Goal: Task Accomplishment & Management: Contribute content

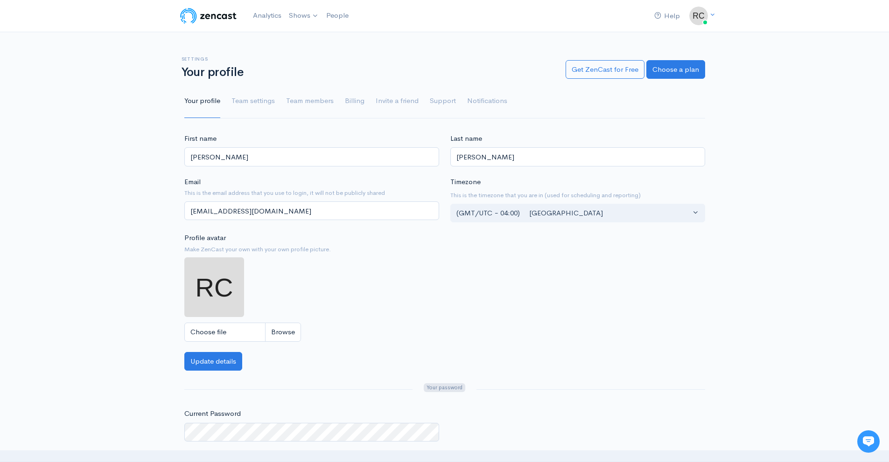
click at [488, 65] on div "Settings Your profile" at bounding box center [368, 67] width 384 height 23
click at [269, 9] on link "Analytics" at bounding box center [267, 16] width 36 height 20
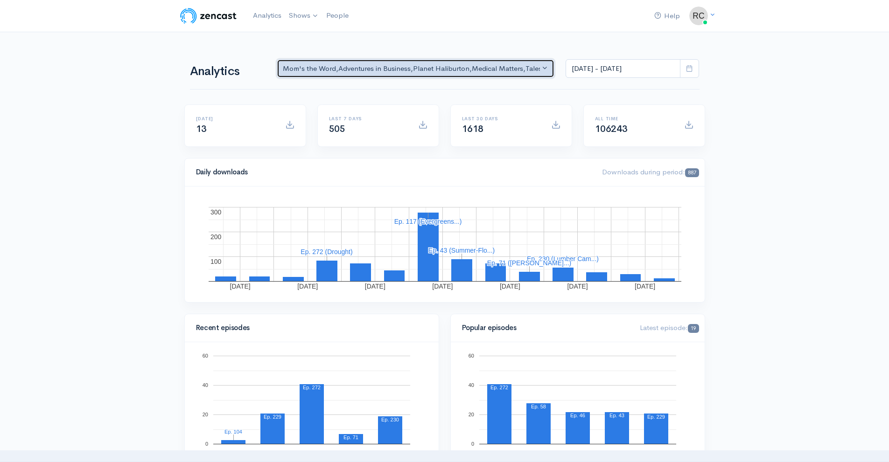
click at [543, 63] on button "Mom's the Word , Adventures in Business , Planet Haliburton , Medical Matters ,…" at bounding box center [416, 68] width 278 height 19
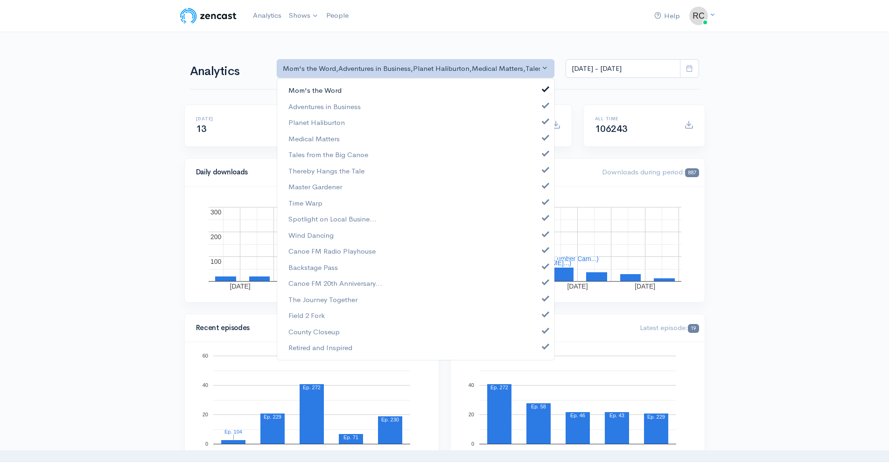
click at [323, 94] on span "Mom's the Word" at bounding box center [314, 90] width 53 height 11
click at [328, 104] on span "Adventures in Business" at bounding box center [324, 106] width 72 height 11
click at [328, 117] on link "Planet Haliburton" at bounding box center [415, 123] width 277 height 16
click at [329, 136] on span "Medical Matters" at bounding box center [313, 138] width 51 height 11
click at [328, 149] on link "Tales from the Big Canoe" at bounding box center [415, 155] width 277 height 16
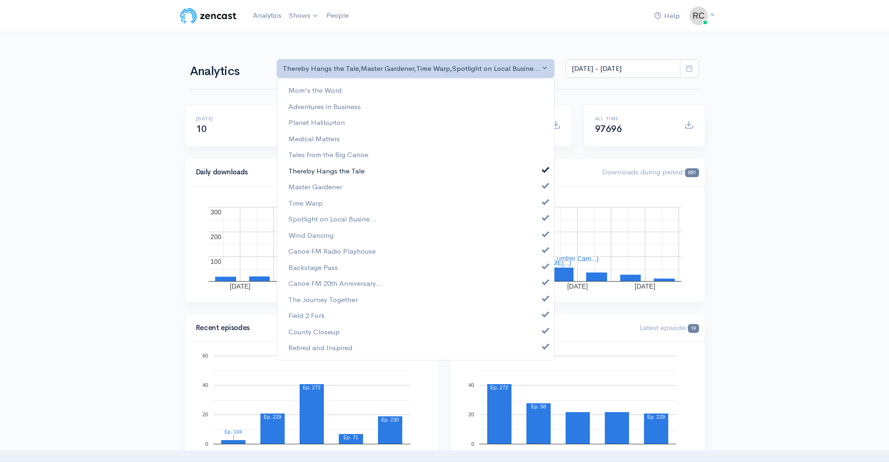
drag, startPoint x: 330, startPoint y: 169, endPoint x: 330, endPoint y: 176, distance: 7.0
click at [330, 170] on span "Thereby Hangs the Tale" at bounding box center [326, 171] width 76 height 11
click at [330, 181] on link "Master Gardener" at bounding box center [415, 187] width 277 height 16
click at [324, 196] on link "Time Warp" at bounding box center [415, 203] width 277 height 16
click at [330, 213] on link "Spotlight on Local Busine..." at bounding box center [415, 219] width 277 height 16
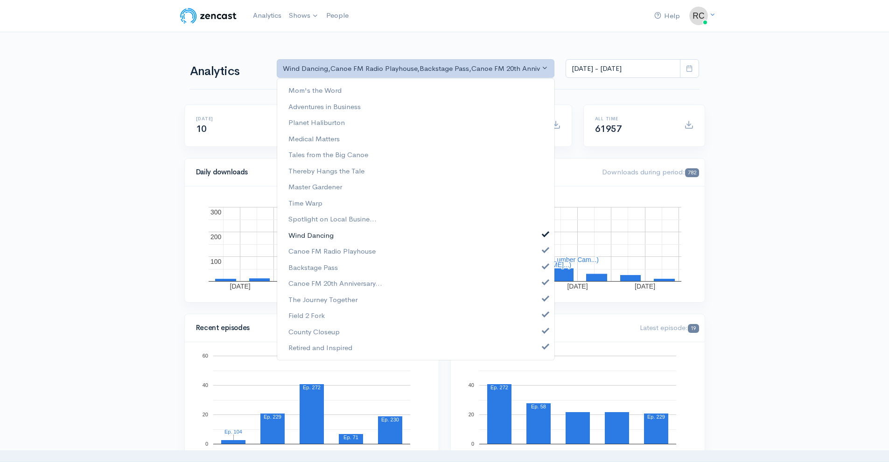
click at [347, 242] on link "Wind Dancing" at bounding box center [415, 235] width 277 height 16
click at [349, 248] on span "Canoe FM Radio Playhouse" at bounding box center [331, 251] width 87 height 11
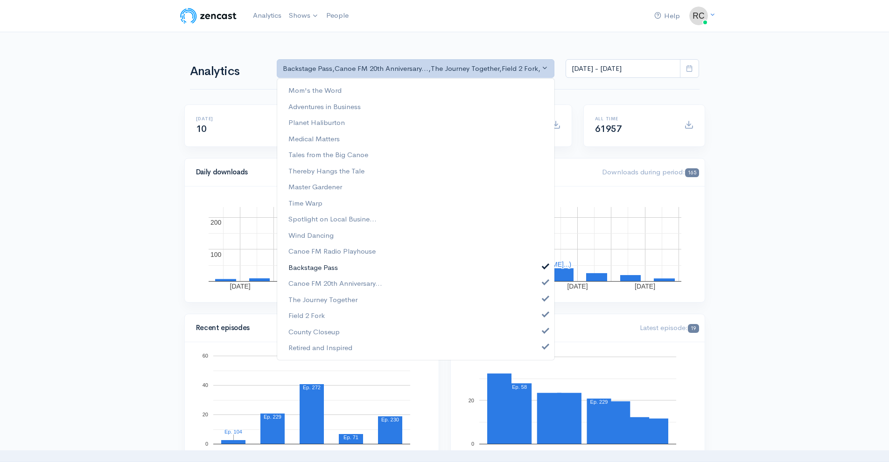
click at [361, 265] on link "Backstage Pass" at bounding box center [415, 267] width 277 height 16
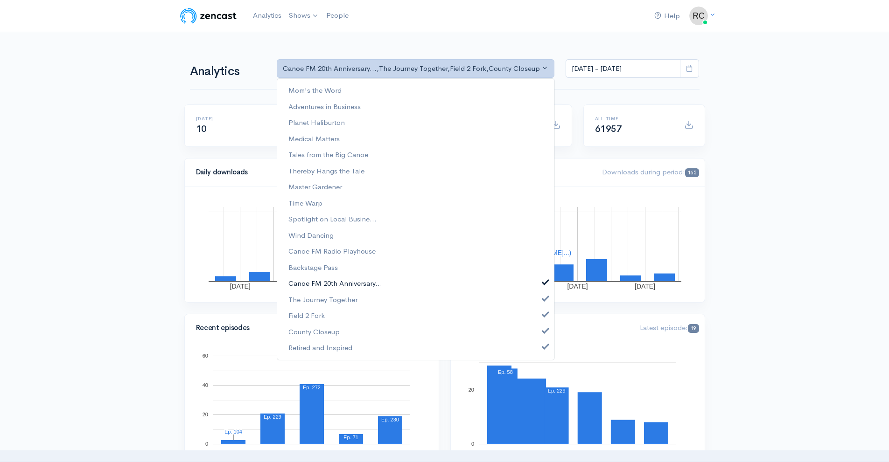
click at [384, 281] on link "Canoe FM 20th Anniversary..." at bounding box center [415, 284] width 277 height 16
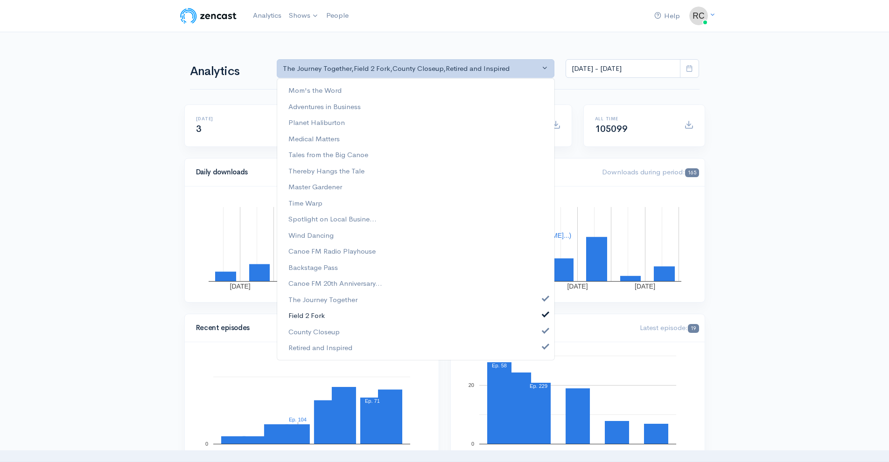
click at [392, 311] on link "Field 2 Fork" at bounding box center [415, 316] width 277 height 16
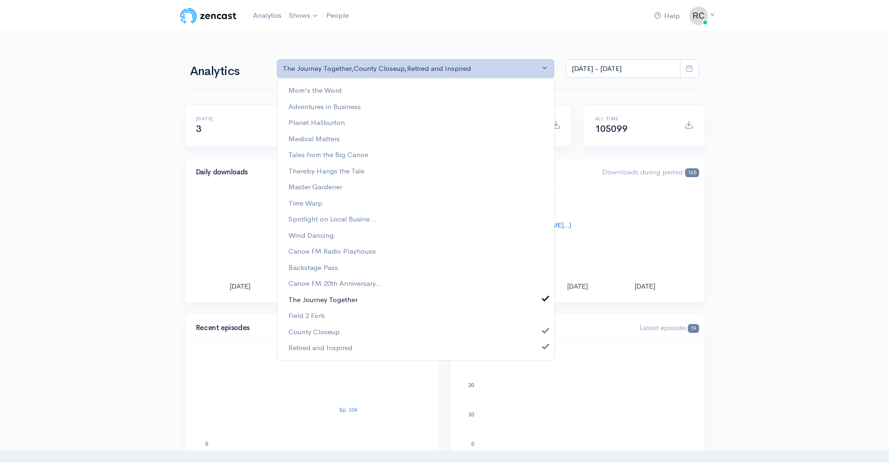
click at [381, 299] on link "The Journey Together" at bounding box center [415, 300] width 277 height 16
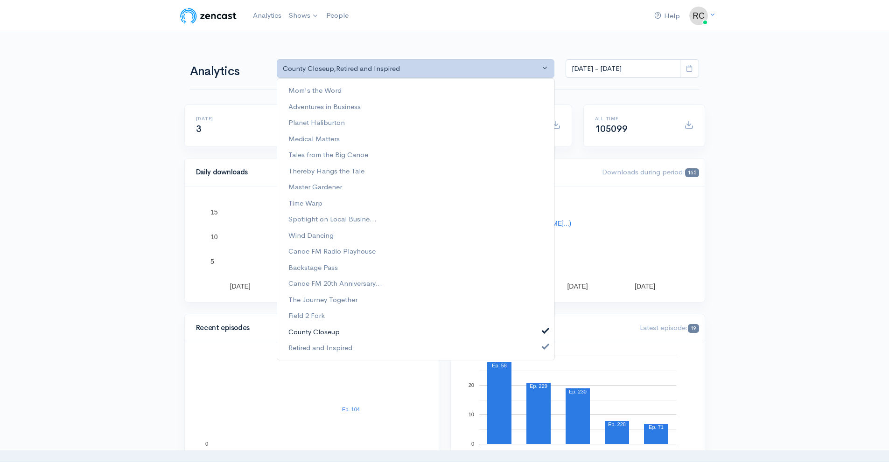
click at [384, 330] on link "County Closeup" at bounding box center [415, 332] width 277 height 16
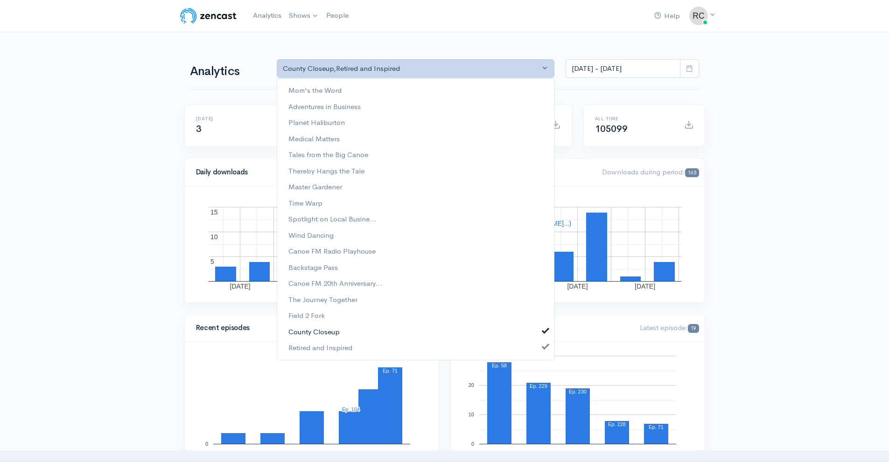
select select "15703"
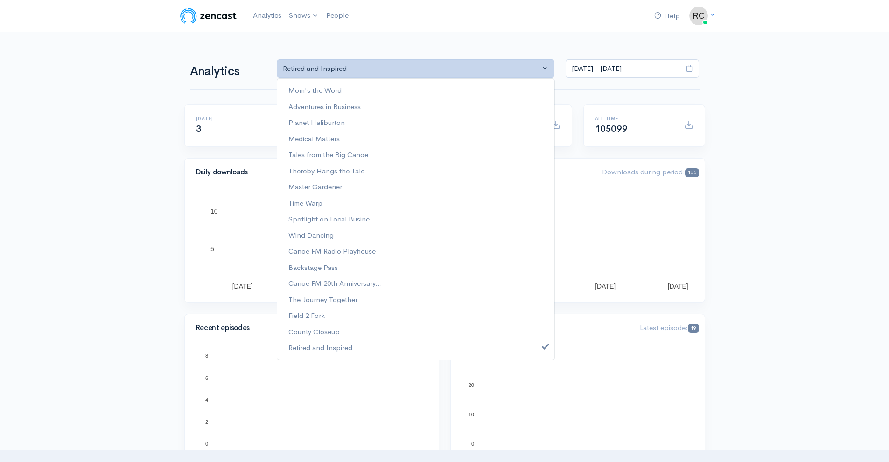
click at [389, 357] on div "Mom's the Word Adventures in Business Planet Haliburton Medical Matters Tales f…" at bounding box center [416, 219] width 278 height 282
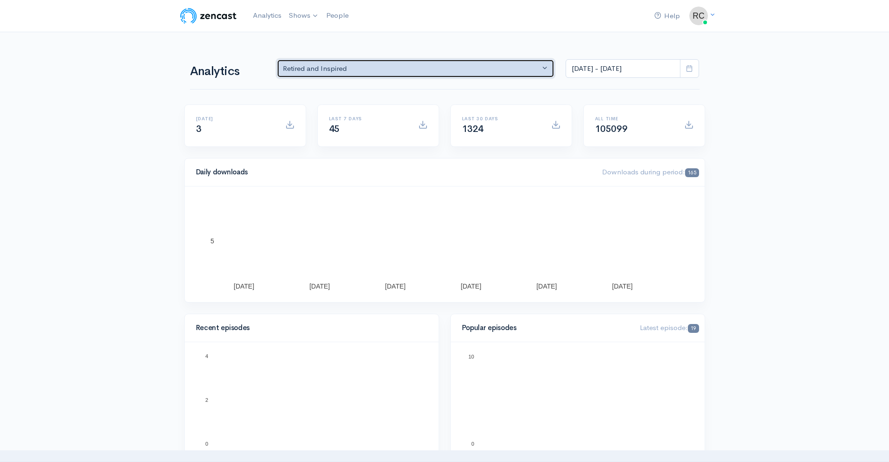
drag, startPoint x: 419, startPoint y: 67, endPoint x: 392, endPoint y: 167, distance: 104.2
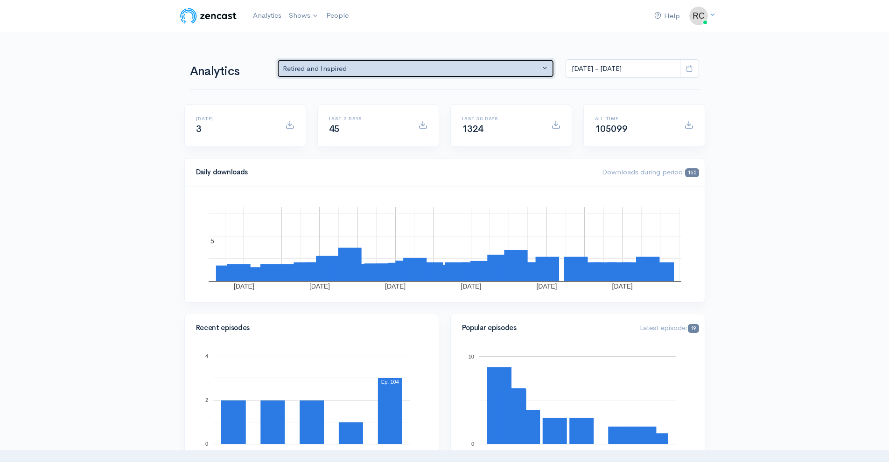
click at [418, 67] on div "Retired and Inspired" at bounding box center [412, 68] width 258 height 11
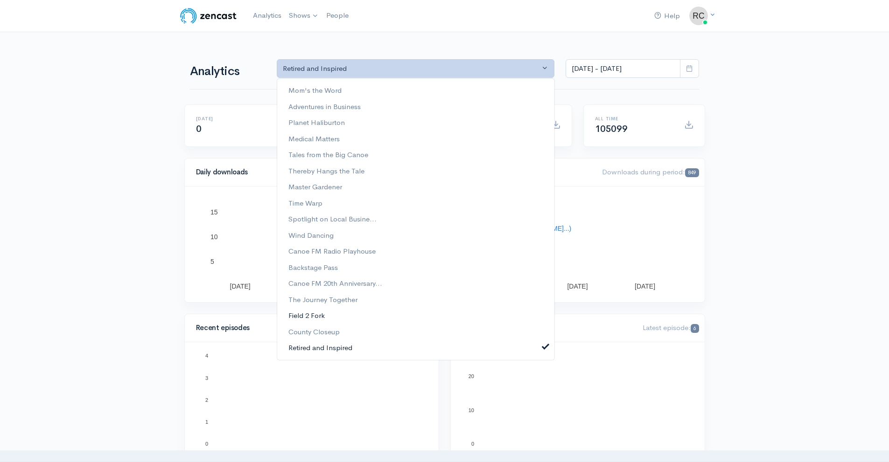
drag, startPoint x: 358, startPoint y: 344, endPoint x: 345, endPoint y: 320, distance: 26.9
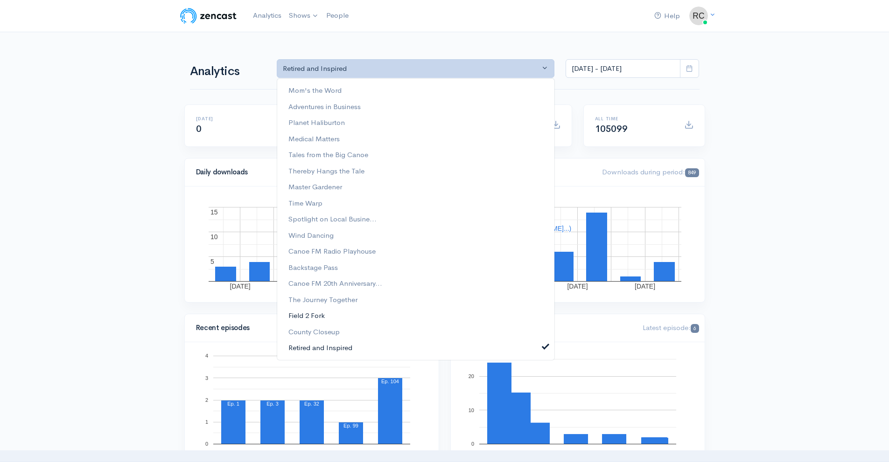
click at [359, 344] on link "Retired and Inspired" at bounding box center [415, 348] width 277 height 16
select select "analytics podcast selector"
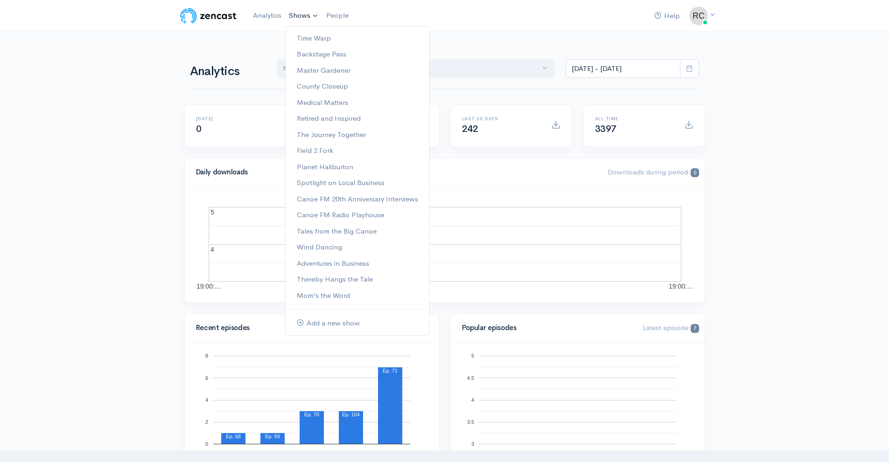
click at [311, 14] on link "Shows" at bounding box center [303, 16] width 37 height 21
click at [340, 93] on link "County Closeup" at bounding box center [358, 86] width 144 height 16
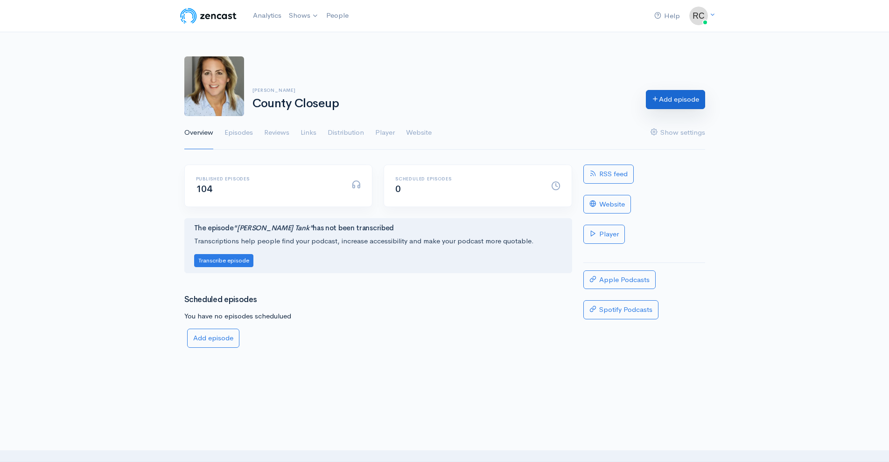
click at [658, 100] on link "Add episode" at bounding box center [675, 99] width 59 height 19
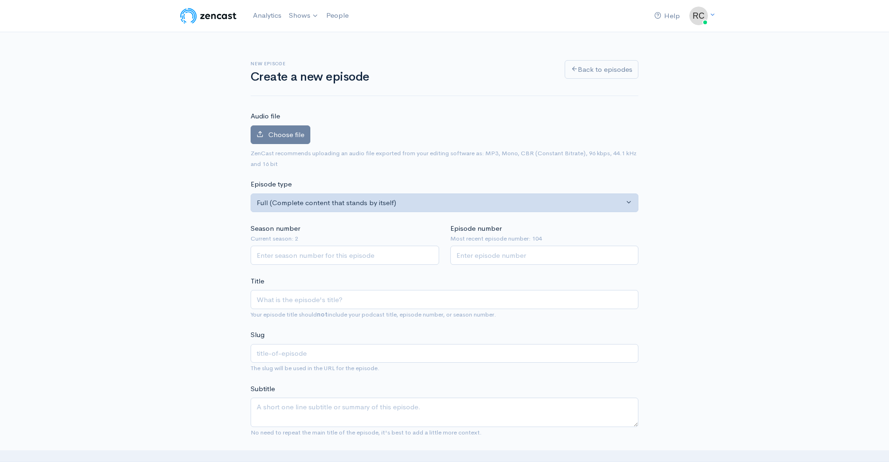
scroll to position [47, 0]
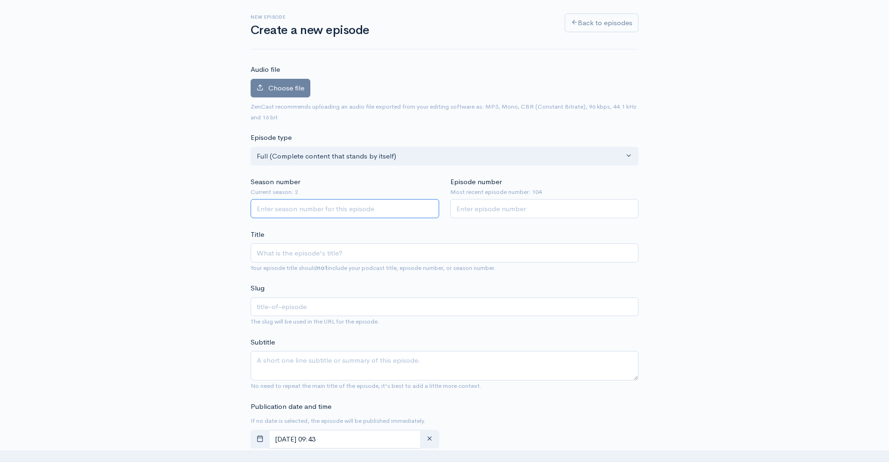
click at [353, 202] on input "Season number" at bounding box center [345, 208] width 188 height 19
click at [529, 202] on input "Episode number" at bounding box center [544, 208] width 188 height 19
drag, startPoint x: 594, startPoint y: 205, endPoint x: 555, endPoint y: 215, distance: 41.0
click at [586, 207] on input "Episode number" at bounding box center [544, 208] width 188 height 19
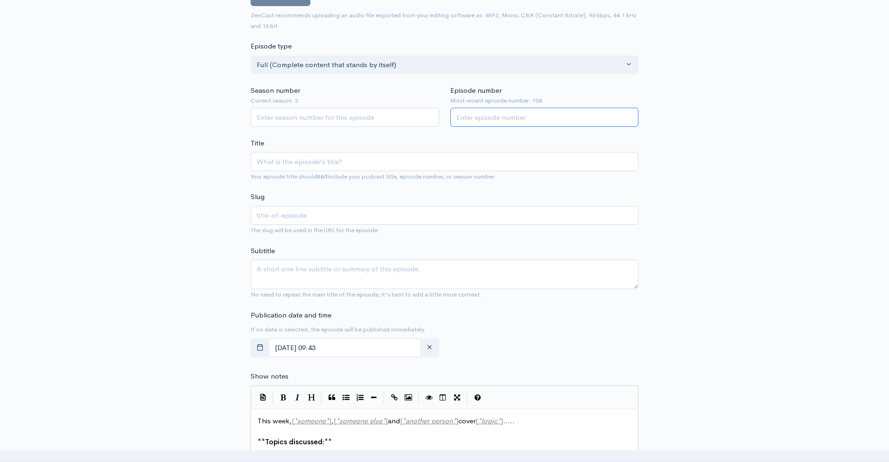
scroll to position [140, 0]
click at [313, 162] on input "Title" at bounding box center [445, 159] width 388 height 19
click at [320, 270] on textarea "Subtitle" at bounding box center [445, 272] width 388 height 29
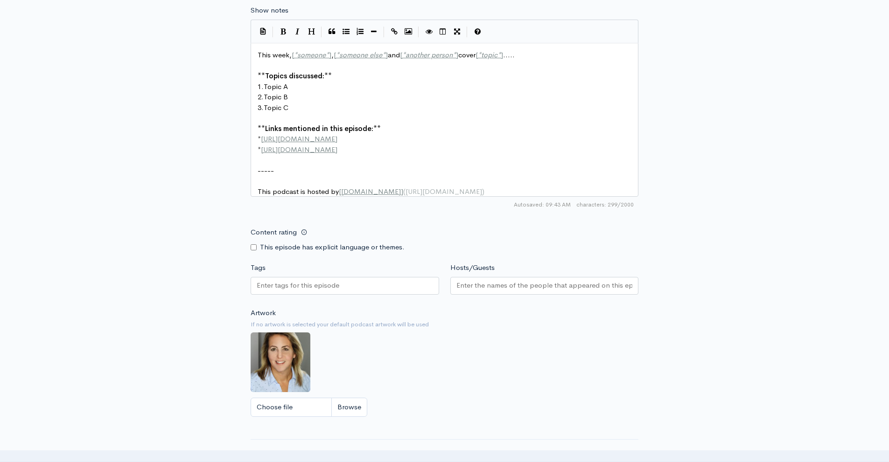
scroll to position [513, 0]
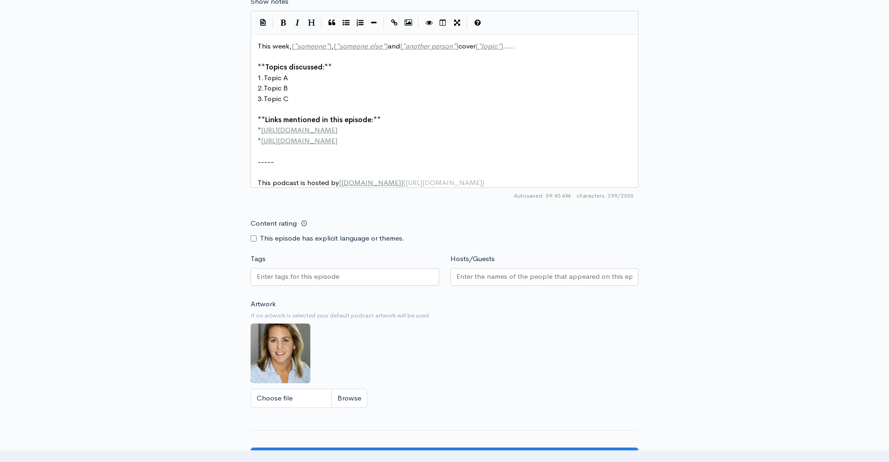
click at [220, 258] on div "New episode Create a new episode Back to episodes Audio file Choose file 0 ZenC…" at bounding box center [445, 10] width 532 height 982
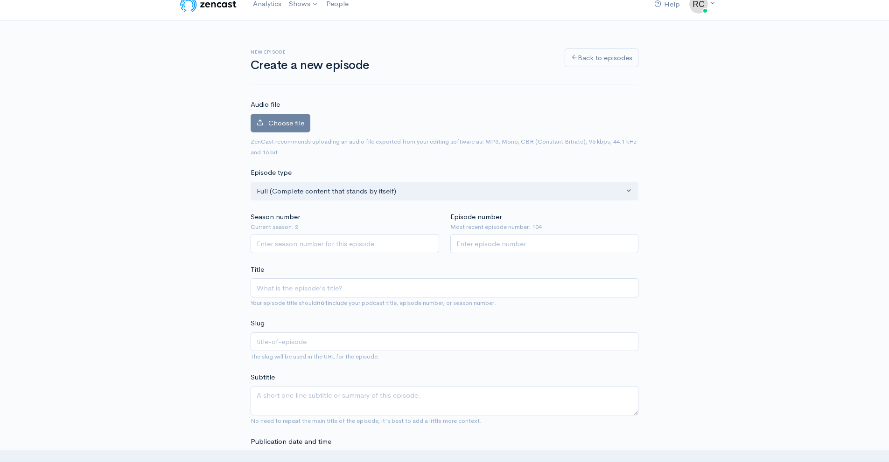
scroll to position [0, 0]
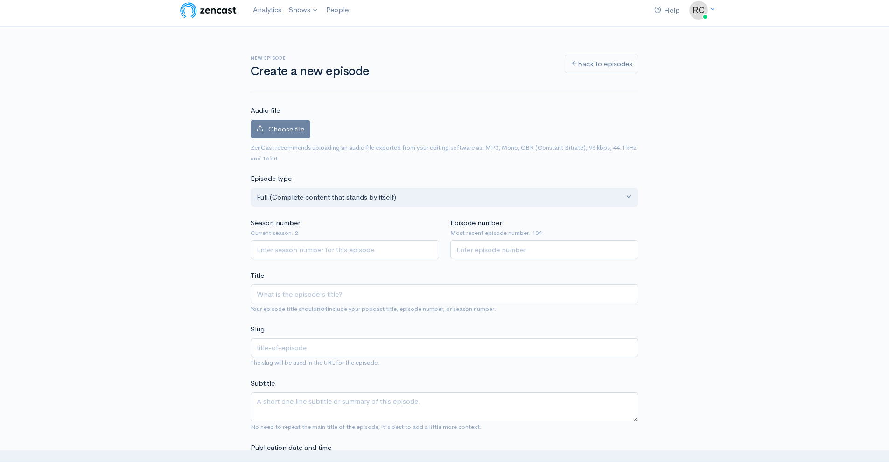
drag, startPoint x: 181, startPoint y: 205, endPoint x: 178, endPoint y: 212, distance: 7.3
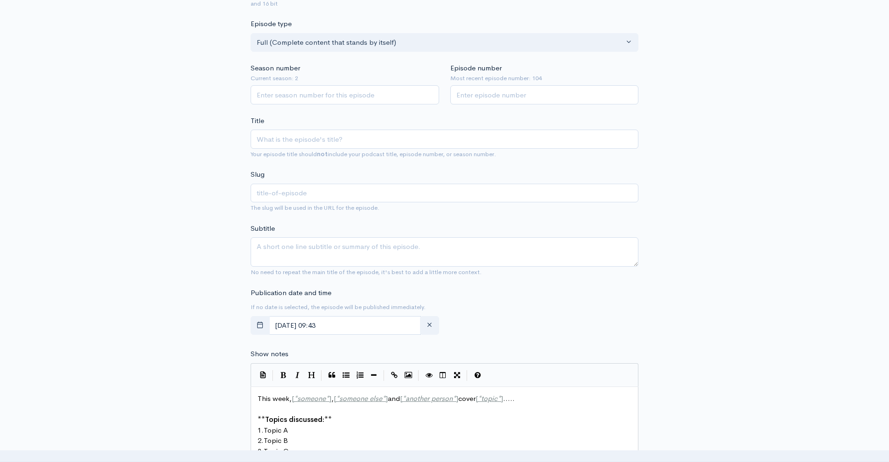
drag, startPoint x: 178, startPoint y: 212, endPoint x: 175, endPoint y: 237, distance: 25.9
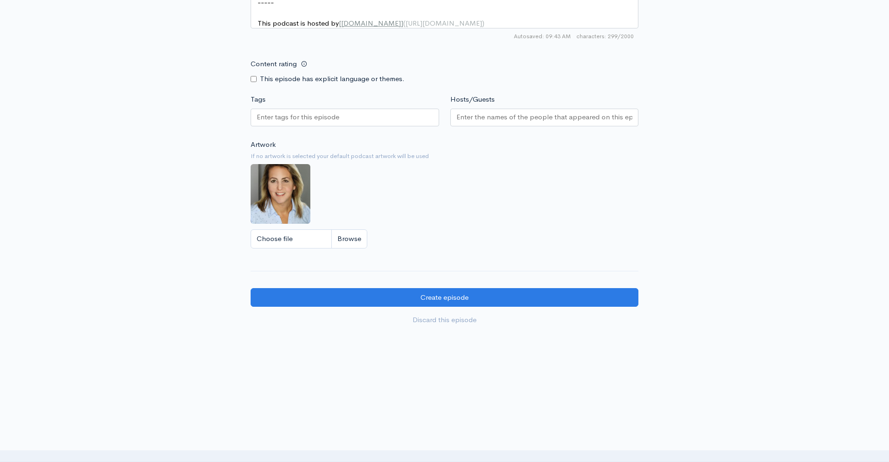
drag, startPoint x: 175, startPoint y: 237, endPoint x: 181, endPoint y: 333, distance: 95.8
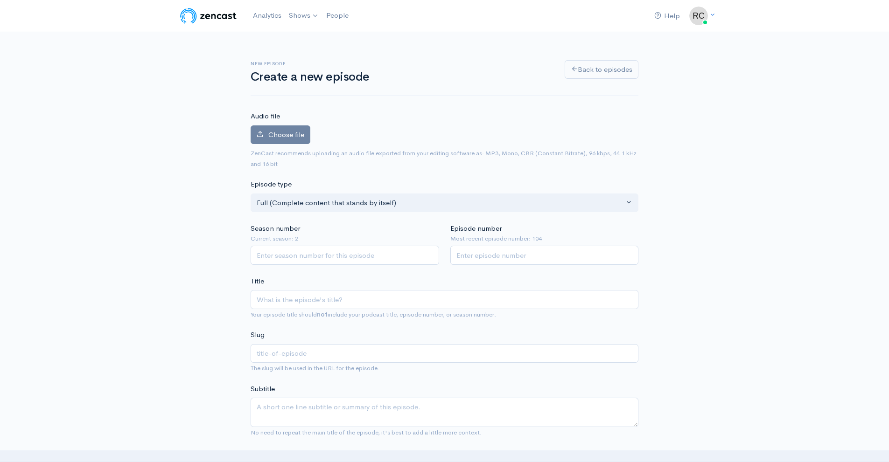
drag, startPoint x: 181, startPoint y: 333, endPoint x: 165, endPoint y: 188, distance: 145.4
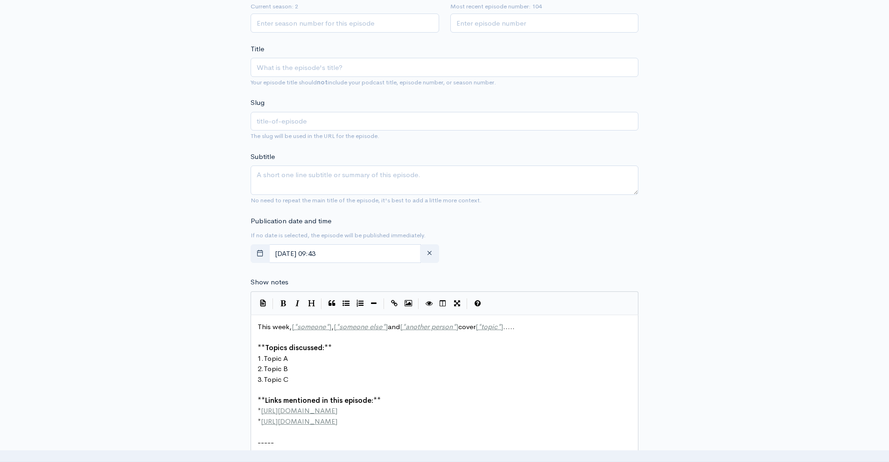
drag, startPoint x: 171, startPoint y: 193, endPoint x: 173, endPoint y: 238, distance: 45.3
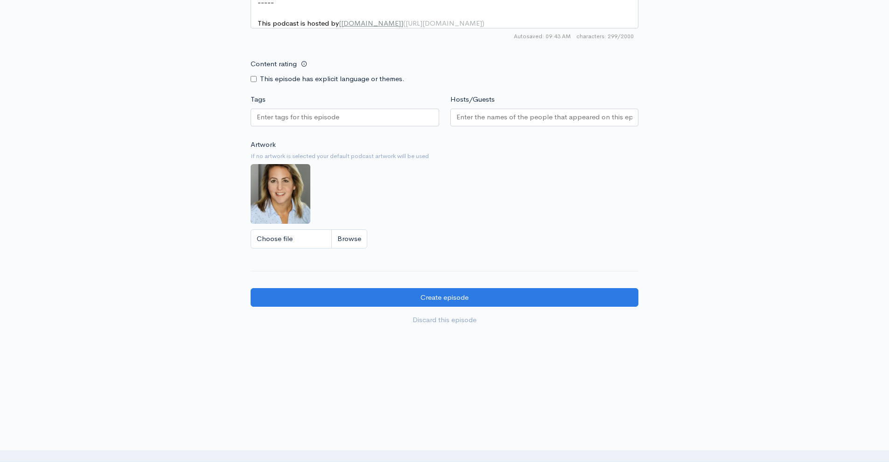
drag, startPoint x: 172, startPoint y: 237, endPoint x: 187, endPoint y: 323, distance: 87.5
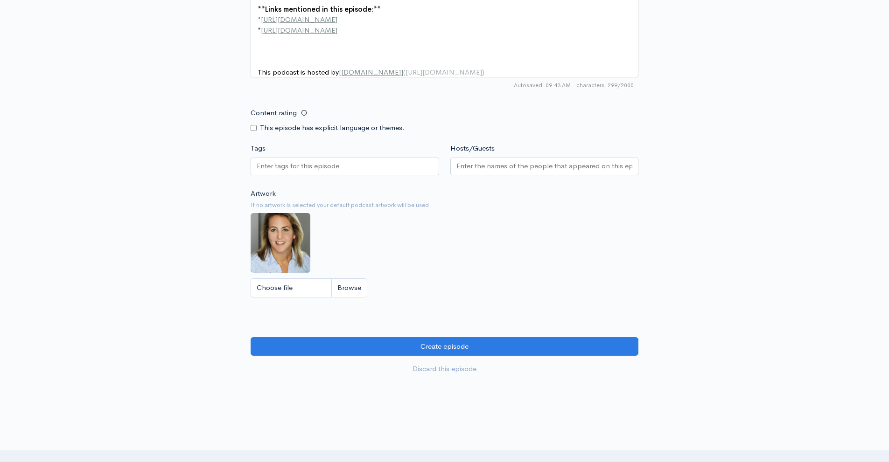
drag, startPoint x: 187, startPoint y: 323, endPoint x: 171, endPoint y: 285, distance: 41.2
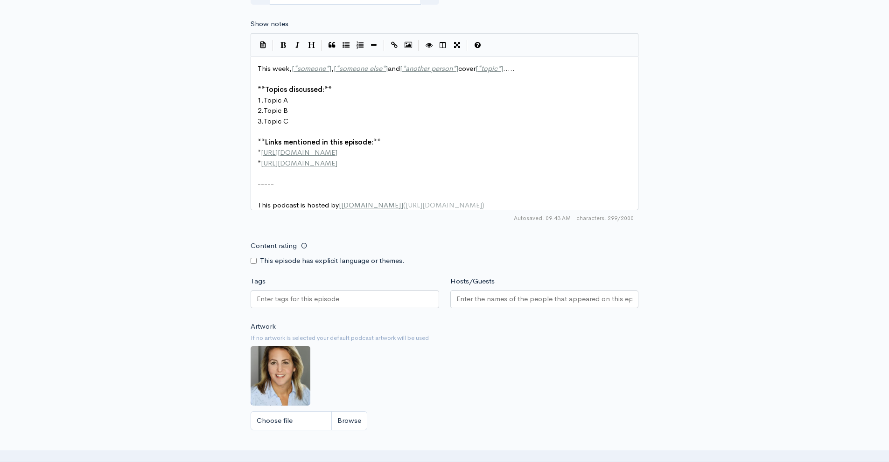
drag, startPoint x: 182, startPoint y: 298, endPoint x: 164, endPoint y: 260, distance: 41.9
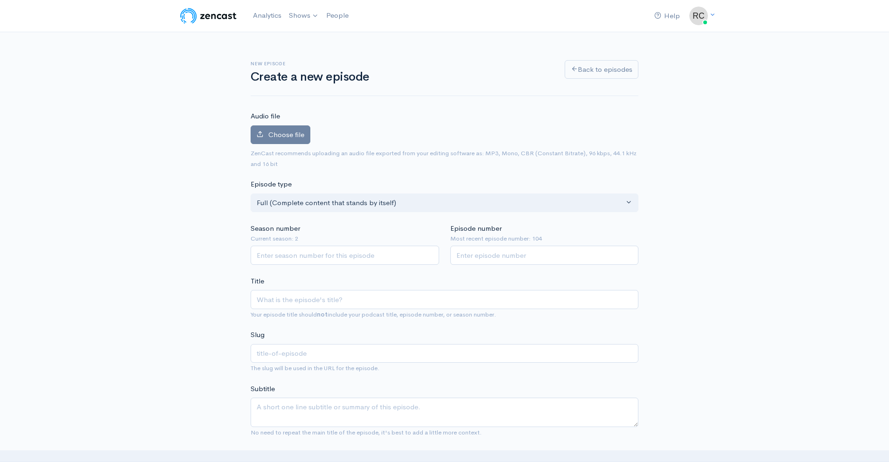
drag, startPoint x: 182, startPoint y: 284, endPoint x: 127, endPoint y: 162, distance: 133.2
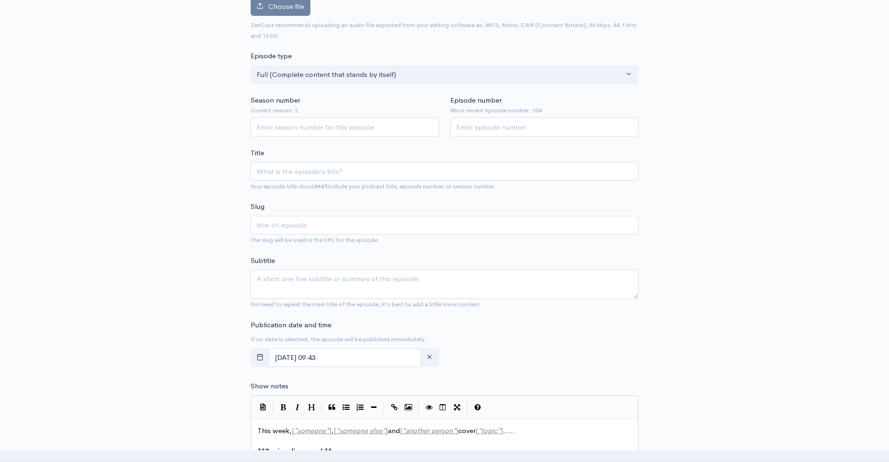
drag, startPoint x: 203, startPoint y: 91, endPoint x: 203, endPoint y: 118, distance: 28.0
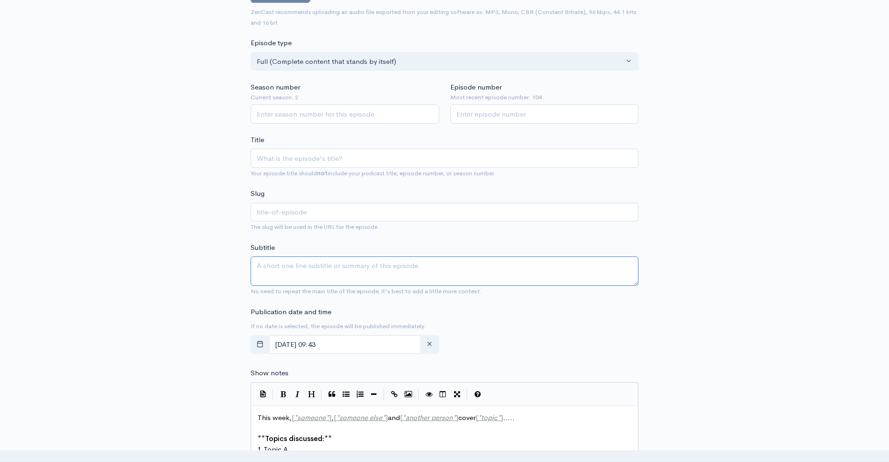
click at [463, 279] on textarea "Subtitle" at bounding box center [445, 271] width 388 height 29
click at [181, 277] on div "New episode Create a new episode Back to episodes Audio file Choose file 0 ZenC…" at bounding box center [445, 382] width 532 height 982
click at [220, 257] on div "New episode Create a new episode Back to episodes Audio file Choose file 0 ZenC…" at bounding box center [445, 382] width 532 height 982
click at [261, 294] on small "No need to repeat the main title of the episode, it's best to add a little more…" at bounding box center [366, 291] width 231 height 8
click at [261, 293] on small "No need to repeat the main title of the episode, it's best to add a little more…" at bounding box center [366, 291] width 231 height 8
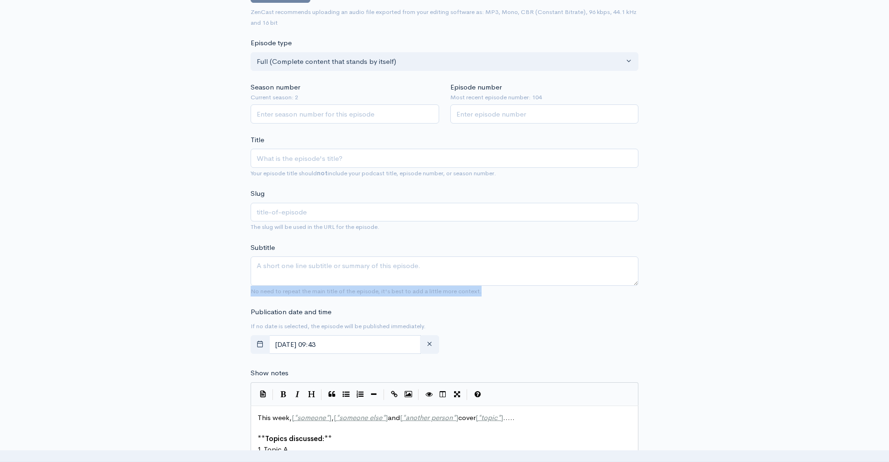
click at [261, 293] on small "No need to repeat the main title of the episode, it's best to add a little more…" at bounding box center [366, 291] width 231 height 8
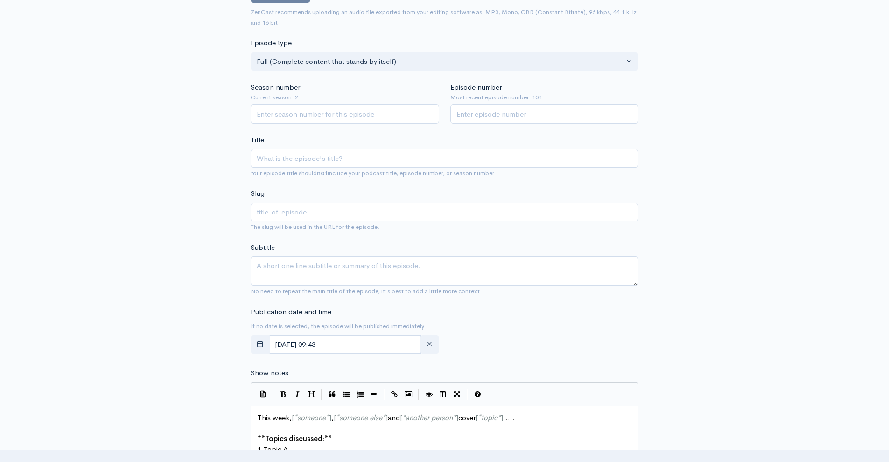
click at [292, 175] on small "Your episode title should not include your podcast title, episode number, or se…" at bounding box center [373, 173] width 245 height 8
click at [272, 179] on form "Audio file Choose file 0 ZenCast recommends uploading an audio file exported fr…" at bounding box center [445, 416] width 388 height 892
click at [257, 176] on small "Your episode title should not include your podcast title, episode number, or se…" at bounding box center [373, 173] width 245 height 8
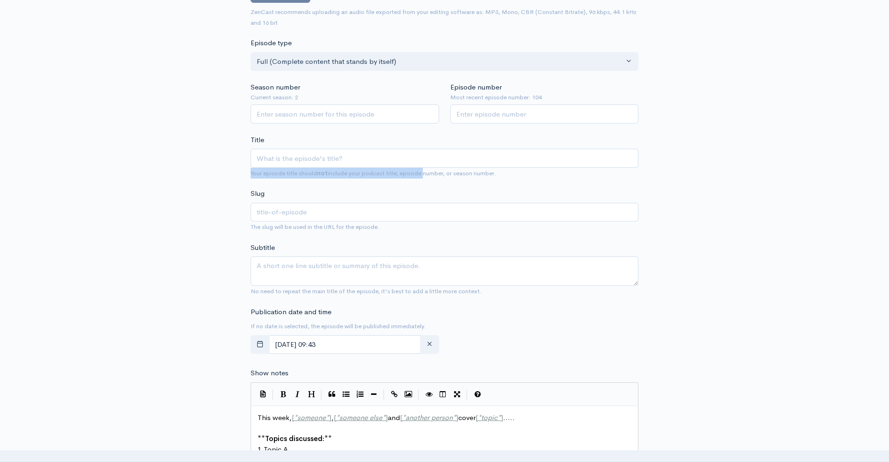
drag, startPoint x: 257, startPoint y: 176, endPoint x: 422, endPoint y: 175, distance: 165.1
click at [422, 175] on small "Your episode title should not include your podcast title, episode number, or se…" at bounding box center [373, 173] width 245 height 8
click at [303, 296] on span "No need to repeat the main title of the episode, it's best to add a little more…" at bounding box center [445, 291] width 388 height 11
click at [300, 292] on small "No need to repeat the main title of the episode, it's best to add a little more…" at bounding box center [366, 291] width 231 height 8
click at [248, 292] on div "New episode Create a new episode Back to episodes Audio file Choose file 0 ZenC…" at bounding box center [444, 382] width 399 height 982
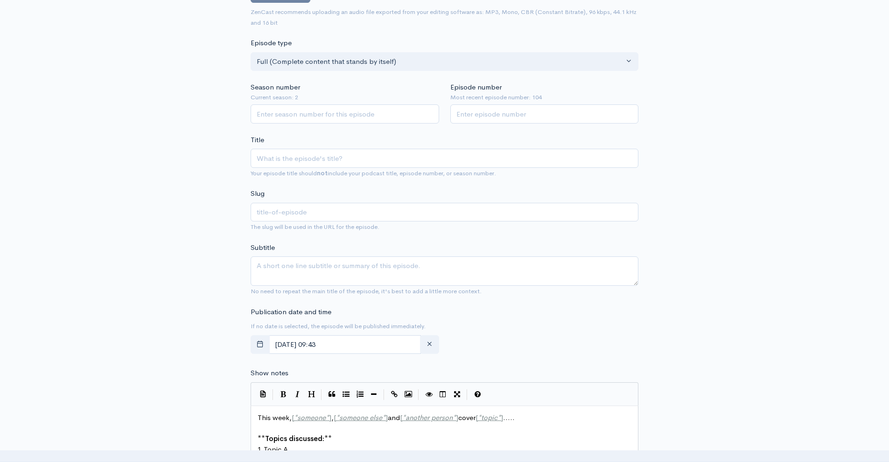
click at [252, 292] on small "No need to repeat the main title of the episode, it's best to add a little more…" at bounding box center [366, 291] width 231 height 8
drag, startPoint x: 252, startPoint y: 292, endPoint x: 405, endPoint y: 293, distance: 153.5
click at [405, 293] on small "No need to repeat the main title of the episode, it's best to add a little more…" at bounding box center [366, 291] width 231 height 8
click at [333, 274] on textarea "Subtitle" at bounding box center [445, 271] width 388 height 29
click at [283, 160] on input "Title" at bounding box center [445, 158] width 388 height 19
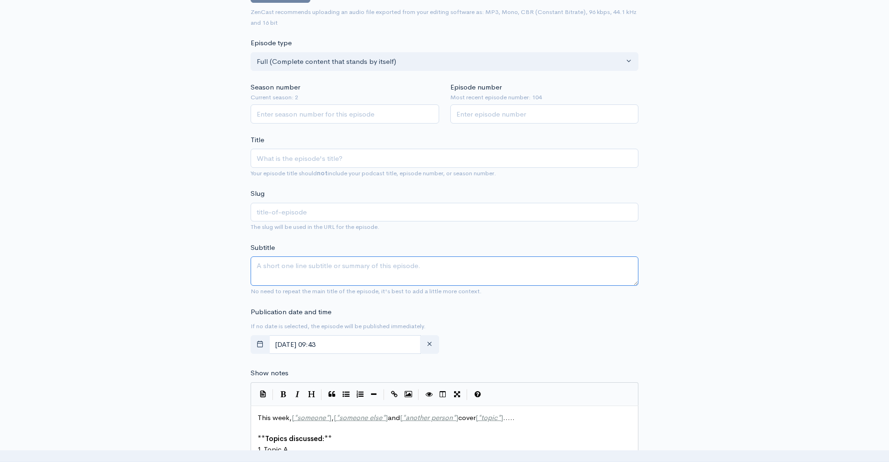
click at [274, 275] on textarea "Subtitle" at bounding box center [445, 271] width 388 height 29
paste textarea "Youth Unlimited and Home Hardware team up to outfit local students with new sch…"
drag, startPoint x: 311, startPoint y: 269, endPoint x: 576, endPoint y: 265, distance: 265.0
click at [576, 265] on textarea "Youth Unlimited and Home Hardware team up to outfit local students with new sch…" at bounding box center [445, 271] width 388 height 29
click at [503, 274] on textarea "Youth Unlimited and Home Hardware team up to outfit local students with new sch…" at bounding box center [445, 271] width 388 height 29
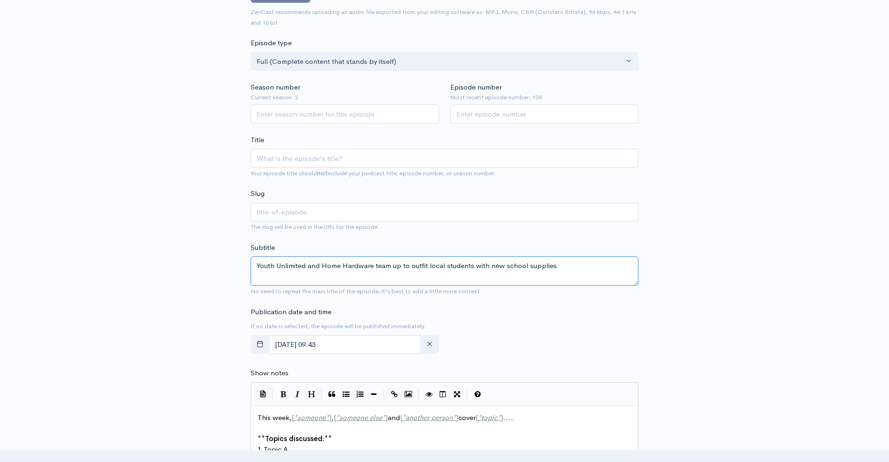
type textarea "Youth Unlimited and Home Hardware team up to outfit local students with new sch…"
click at [372, 163] on input "Title" at bounding box center [445, 158] width 388 height 19
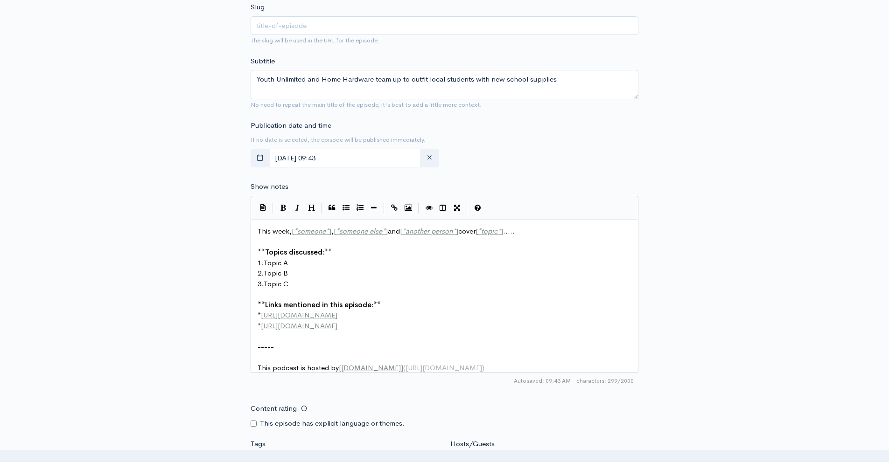
scroll to position [4, 0]
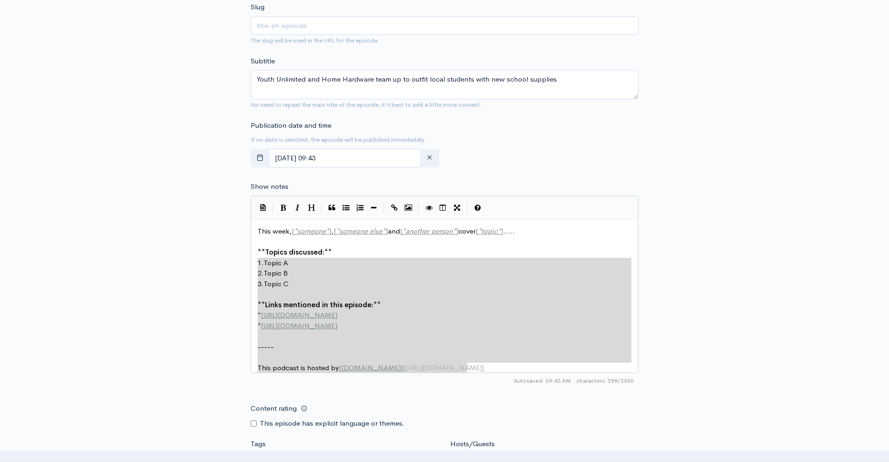
drag, startPoint x: 510, startPoint y: 366, endPoint x: 162, endPoint y: 203, distance: 383.8
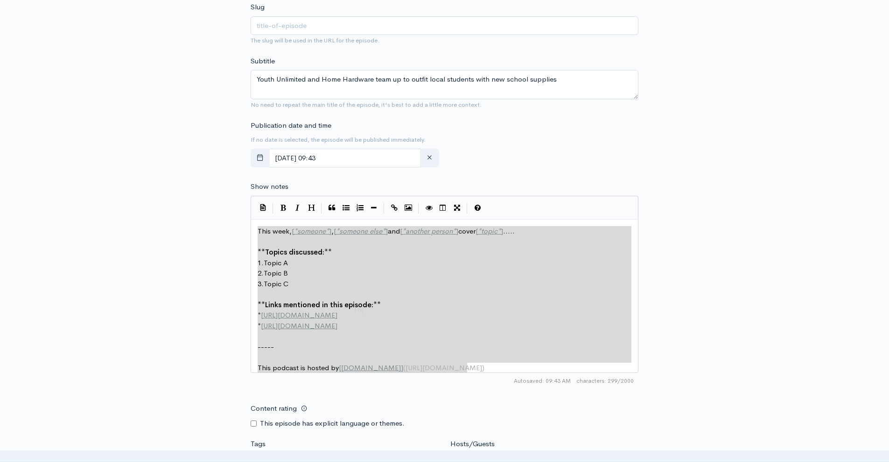
type textarea "​This week, [*someone*], [*someone else*] and [*another person*] cover [*topic*…"
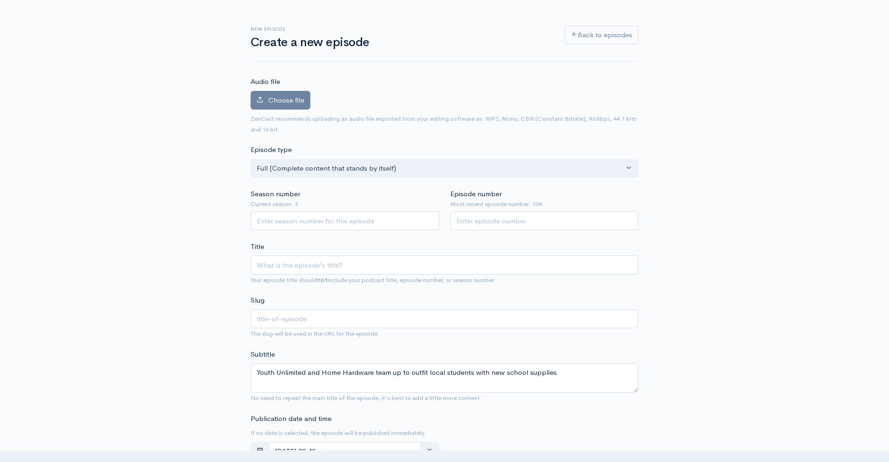
scroll to position [0, 0]
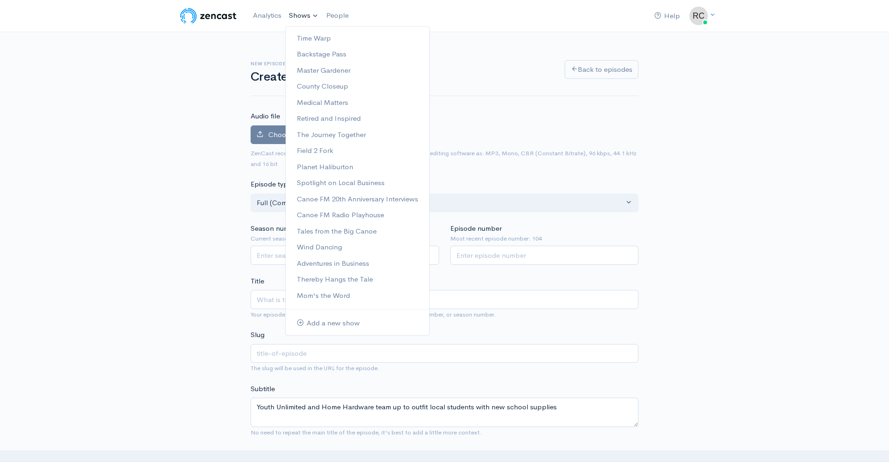
click at [291, 15] on link "Shows" at bounding box center [303, 16] width 37 height 21
click at [333, 137] on link "The Journey Together" at bounding box center [358, 135] width 144 height 16
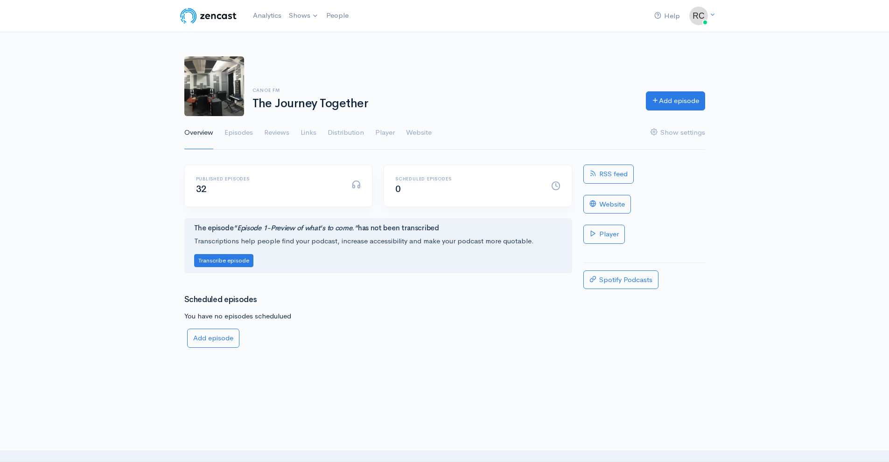
click at [154, 134] on div "Canoe FM The Journey Together Add episode Overview Episodes Reviews Links Distr…" at bounding box center [444, 97] width 889 height 105
click at [251, 139] on link "Episodes" at bounding box center [238, 133] width 28 height 34
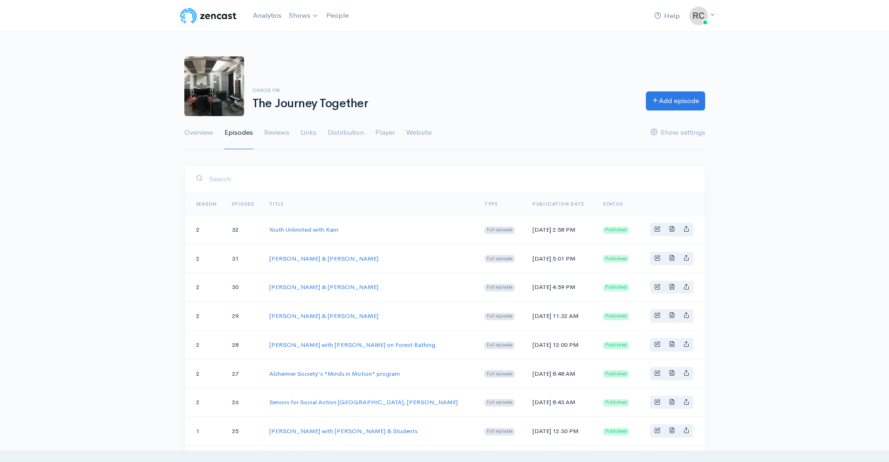
drag, startPoint x: 218, startPoint y: 178, endPoint x: 230, endPoint y: 182, distance: 12.0
click at [218, 179] on input "search" at bounding box center [451, 178] width 485 height 19
click at [315, 231] on link "Youth Unlimited with Kam" at bounding box center [303, 230] width 69 height 8
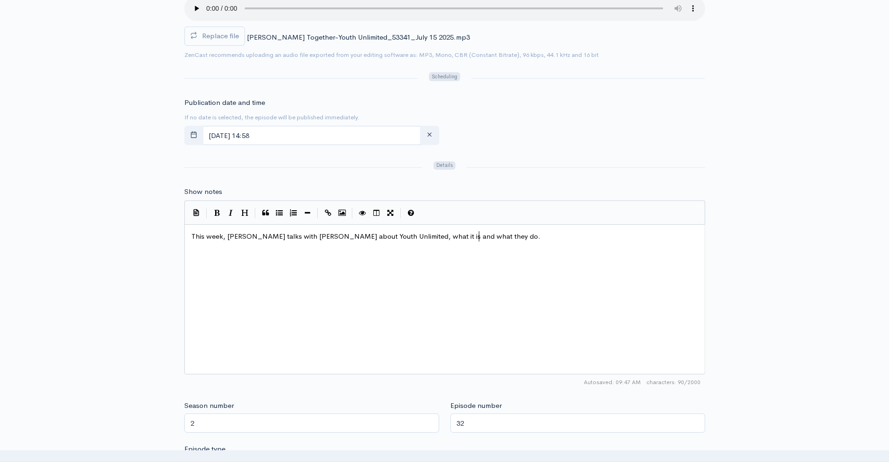
scroll to position [4, 0]
type textarea "eek, [PERSON_NAME] talks with [PERSON_NAME] about Youth Unlimited, what it is a…"
click at [209, 242] on div "xxxxxxxxxx This week, Kam talks with [PERSON_NAME] about Youth Unlimited, what …" at bounding box center [456, 311] width 534 height 163
click at [161, 240] on div "Title Youth Unlimited with Kam Your episode title should not include your podca…" at bounding box center [444, 245] width 889 height 908
click at [216, 244] on div "x This week, [PERSON_NAME] talks with [PERSON_NAME] about Youth Unlimited, what…" at bounding box center [447, 237] width 517 height 14
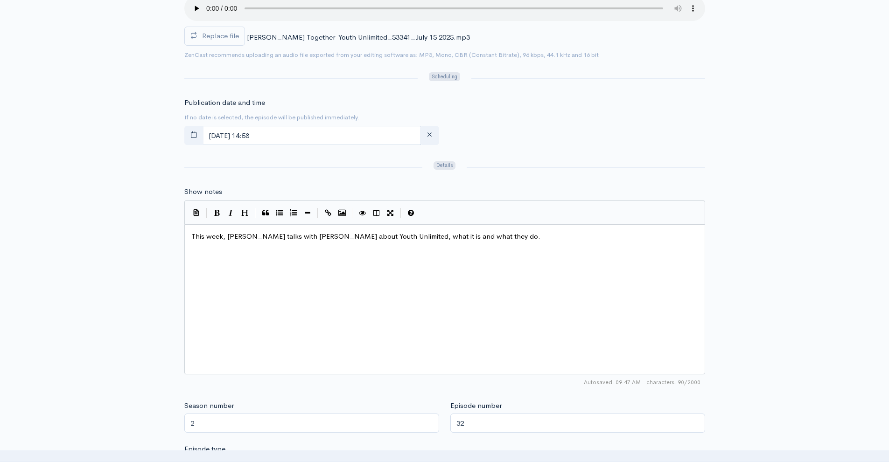
drag, startPoint x: 275, startPoint y: 279, endPoint x: 283, endPoint y: 276, distance: 8.8
click at [276, 279] on div "x This week, [PERSON_NAME] talks with [PERSON_NAME] about Youth Unlimited, what…" at bounding box center [456, 311] width 534 height 163
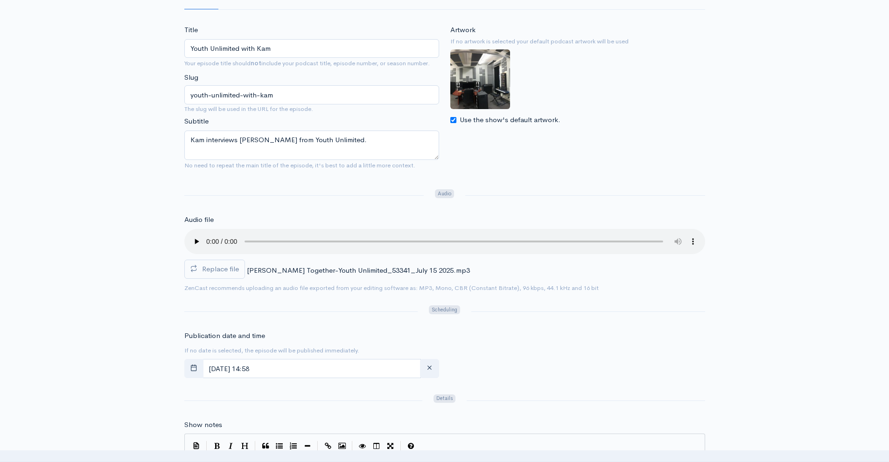
scroll to position [327, 0]
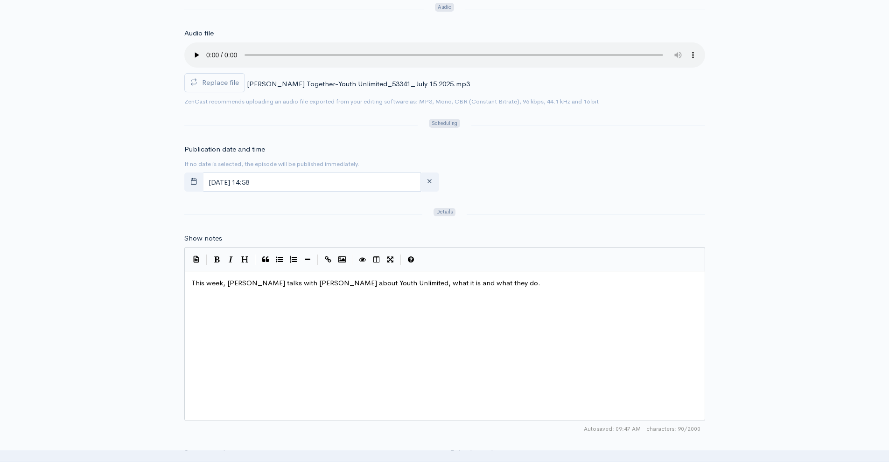
type textarea "alks with [PERSON_NAME] about Youth Unlimited, what it is and what they do."
click at [236, 289] on div "x This week, [PERSON_NAME] talks with [PERSON_NAME] about Youth Unlimited, what…" at bounding box center [447, 283] width 517 height 14
drag, startPoint x: 489, startPoint y: 306, endPoint x: 470, endPoint y: 306, distance: 19.6
click at [473, 306] on div "x This week, [PERSON_NAME] talks with [PERSON_NAME] about Youth Unlimited, what…" at bounding box center [456, 357] width 534 height 163
drag, startPoint x: 197, startPoint y: 291, endPoint x: 238, endPoint y: 291, distance: 40.6
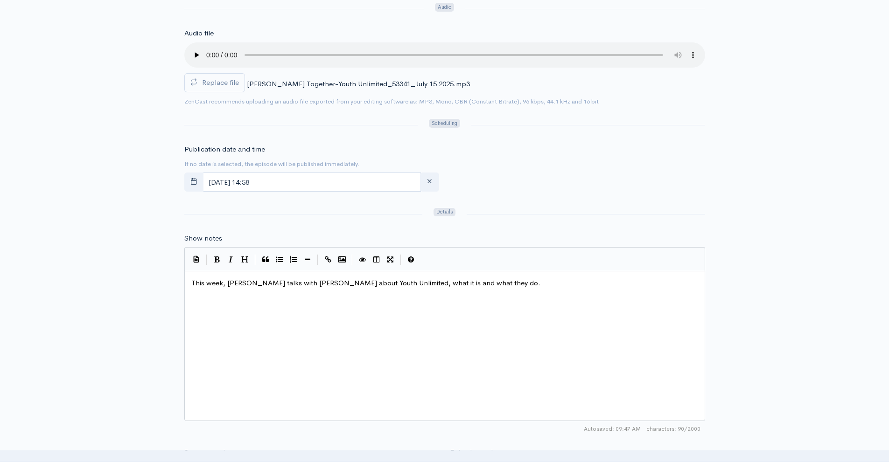
click at [238, 291] on div "x This week, [PERSON_NAME] talks with [PERSON_NAME] about Youth Unlimited, what…" at bounding box center [456, 357] width 534 height 163
drag, startPoint x: 528, startPoint y: 281, endPoint x: 509, endPoint y: 281, distance: 18.7
click at [513, 281] on pre "This week, [PERSON_NAME] talks with [PERSON_NAME] about Youth Unlimited, what i…" at bounding box center [447, 283] width 517 height 11
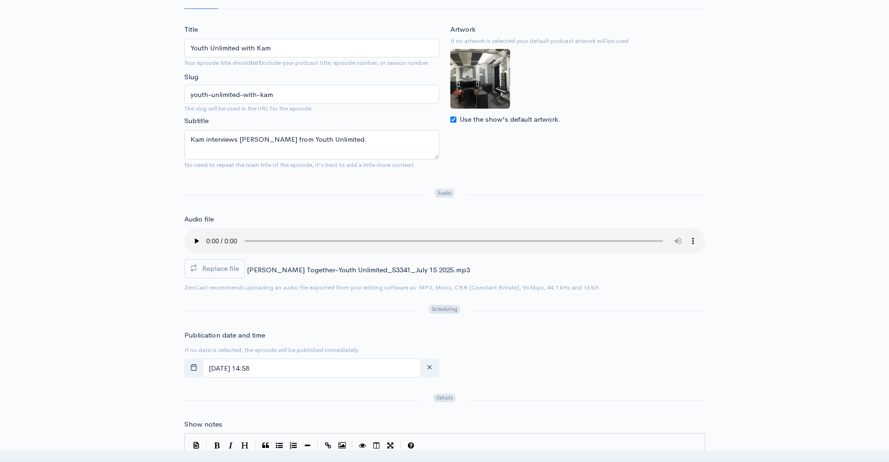
scroll to position [140, 0]
drag, startPoint x: 379, startPoint y: 152, endPoint x: 179, endPoint y: 157, distance: 200.2
click at [179, 157] on div "Title Youth Unlimited with Kam Your episode title should not include your podca…" at bounding box center [312, 99] width 266 height 149
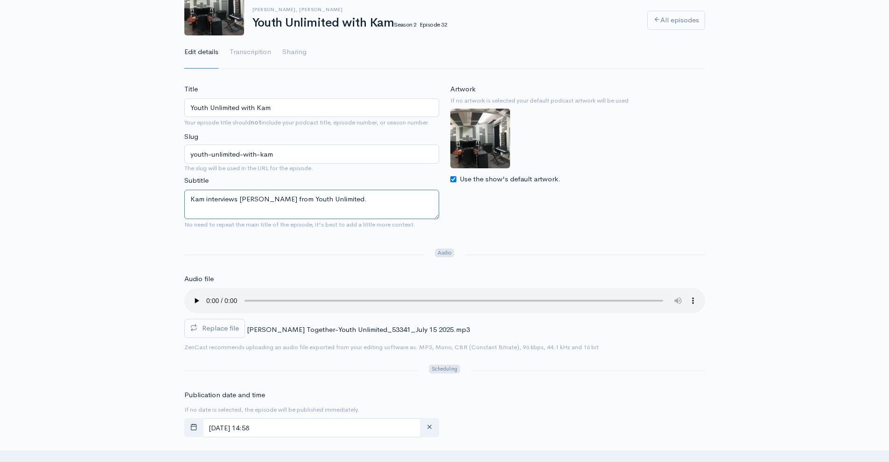
scroll to position [0, 0]
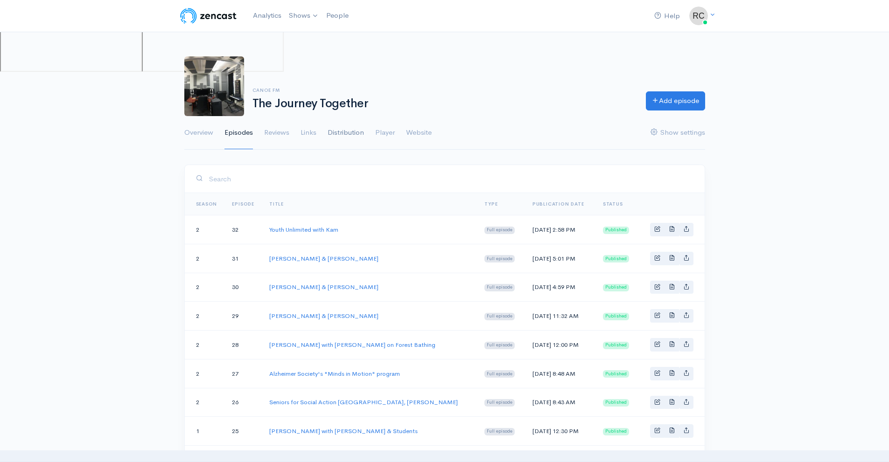
click at [343, 134] on link "Distribution" at bounding box center [345, 133] width 36 height 34
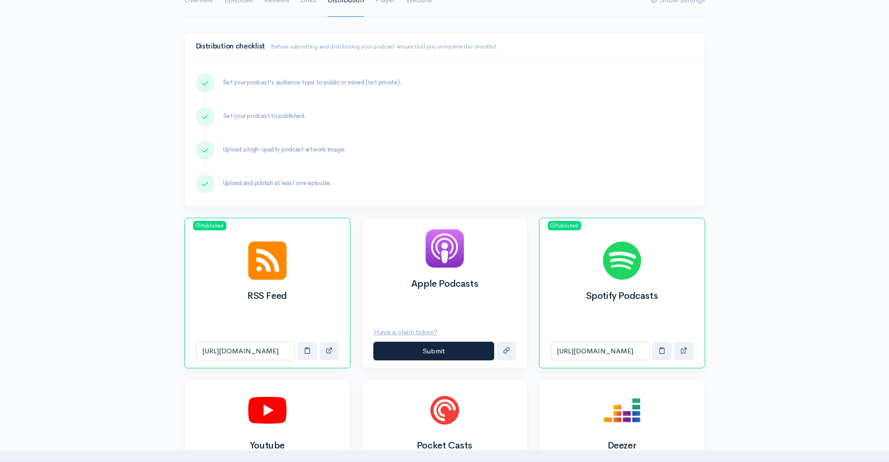
scroll to position [187, 0]
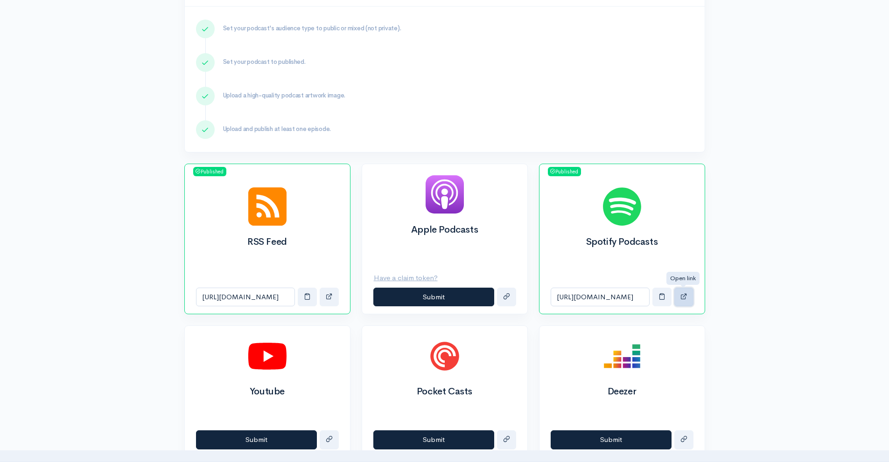
click at [690, 293] on button "button" at bounding box center [683, 297] width 19 height 19
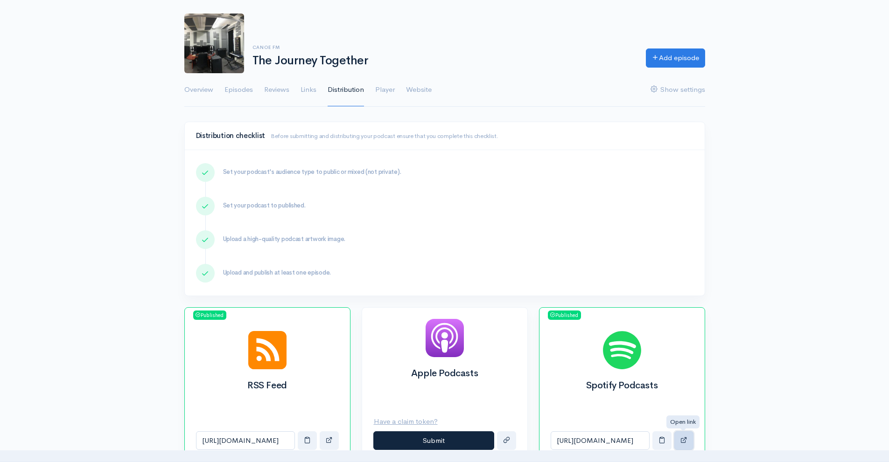
scroll to position [93, 0]
